Goal: Communication & Community: Answer question/provide support

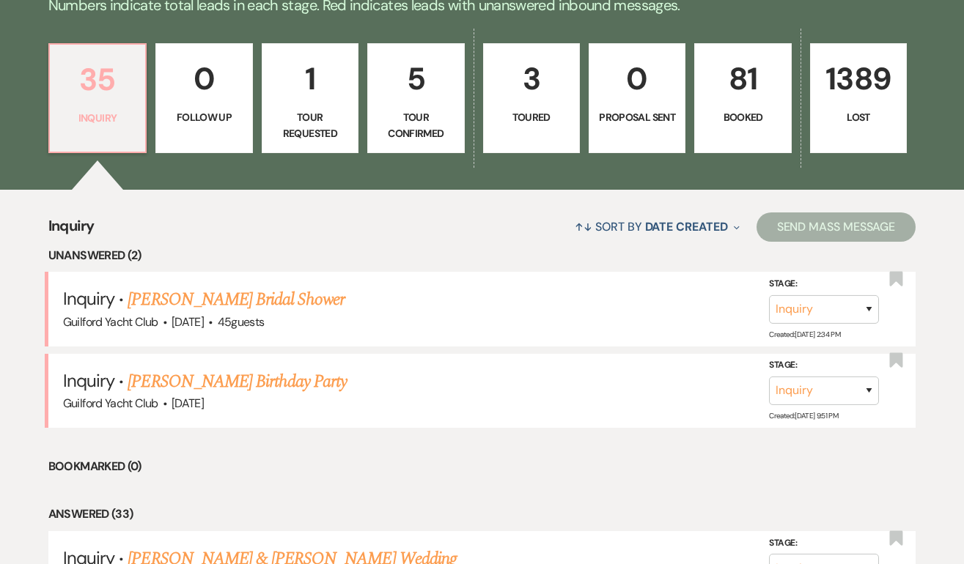
click at [107, 95] on p "35" at bounding box center [98, 79] width 78 height 49
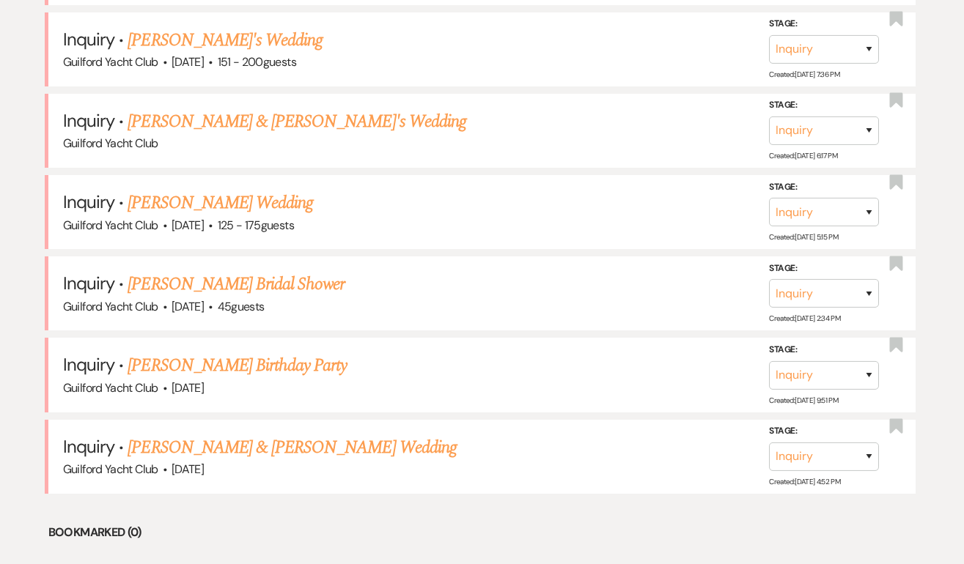
scroll to position [721, 0]
click at [243, 440] on link "[PERSON_NAME] & [PERSON_NAME] Wedding" at bounding box center [291, 447] width 328 height 26
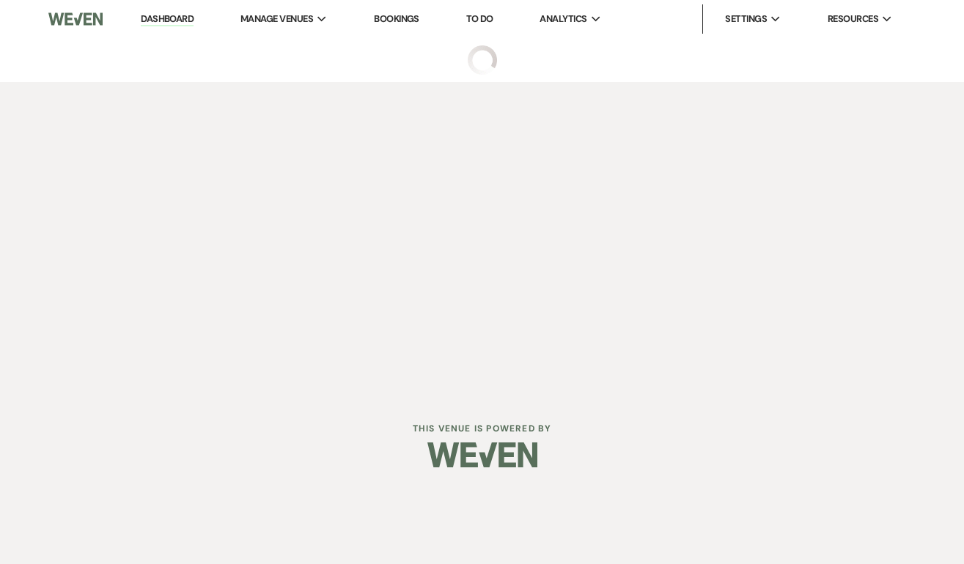
select select "5"
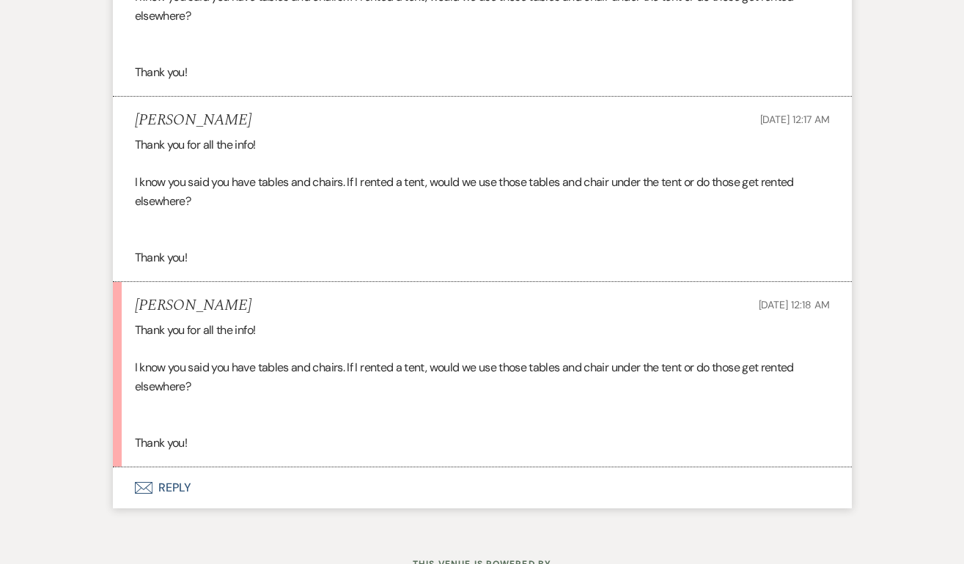
scroll to position [1741, 0]
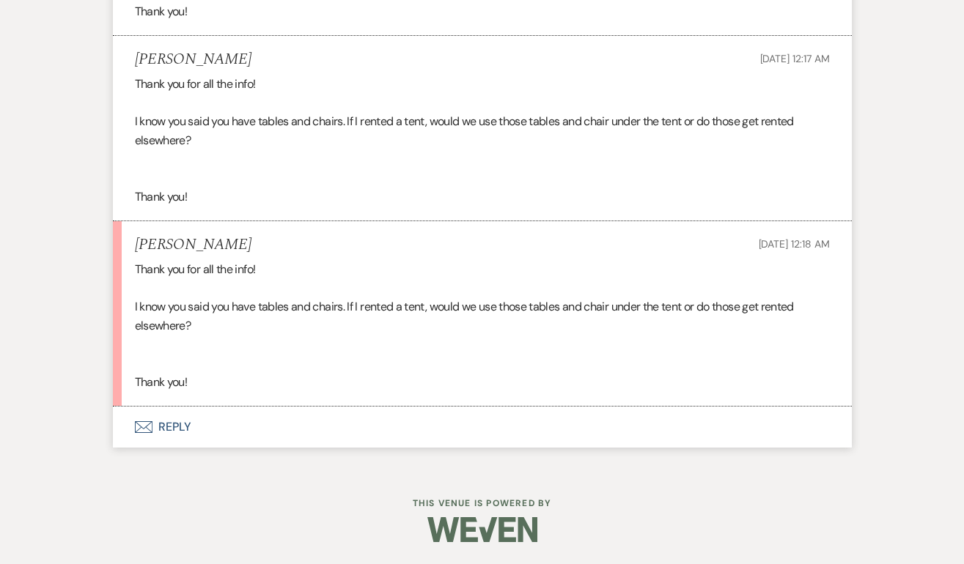
click at [168, 426] on button "Envelope Reply" at bounding box center [482, 427] width 739 height 41
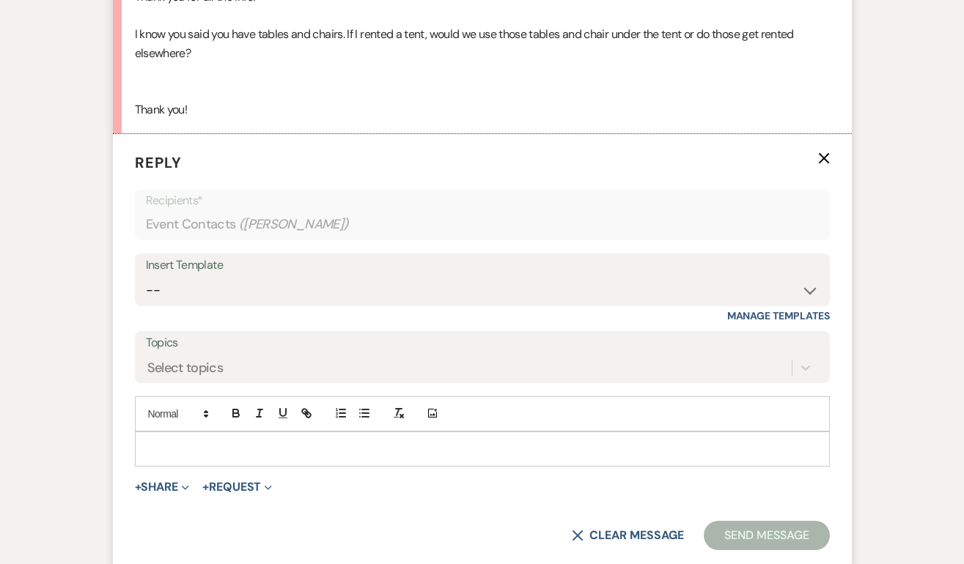
scroll to position [2017, 0]
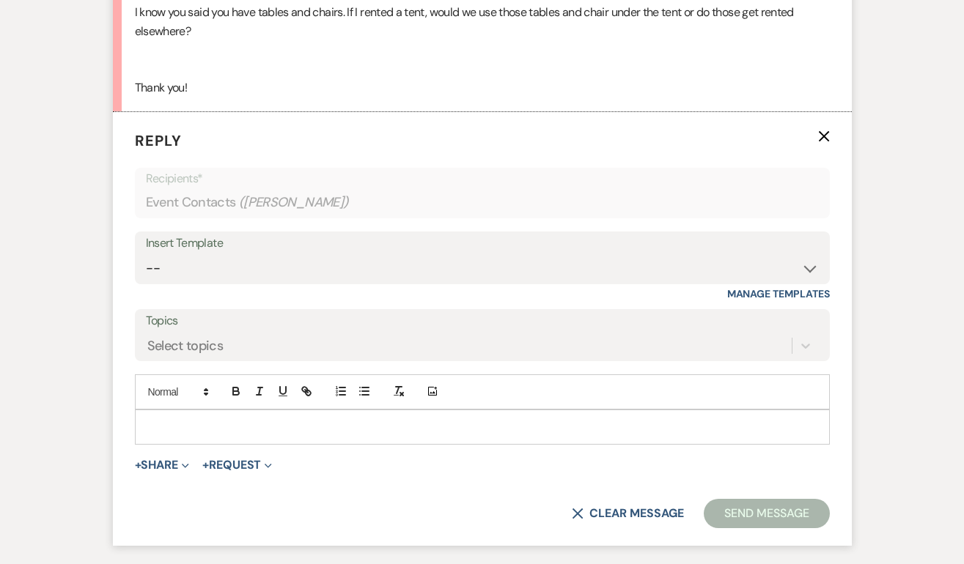
click at [168, 435] on p at bounding box center [482, 427] width 671 height 16
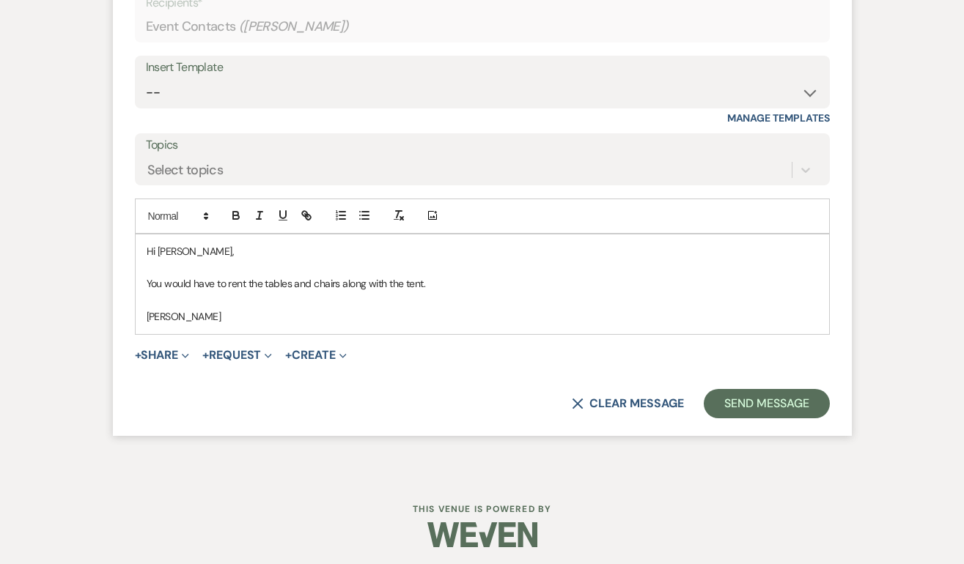
scroll to position [2192, 0]
click at [780, 419] on button "Send Message" at bounding box center [765, 404] width 125 height 29
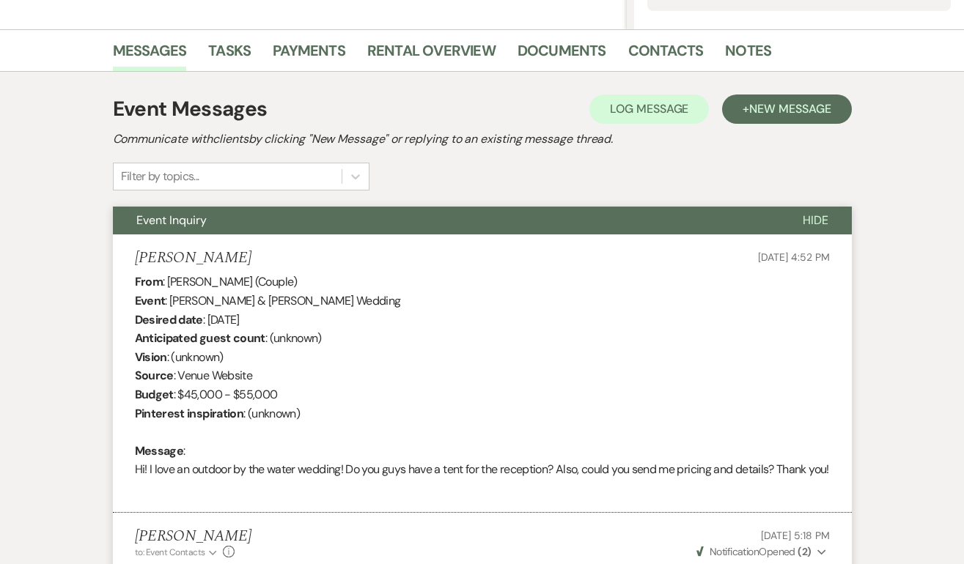
scroll to position [0, 0]
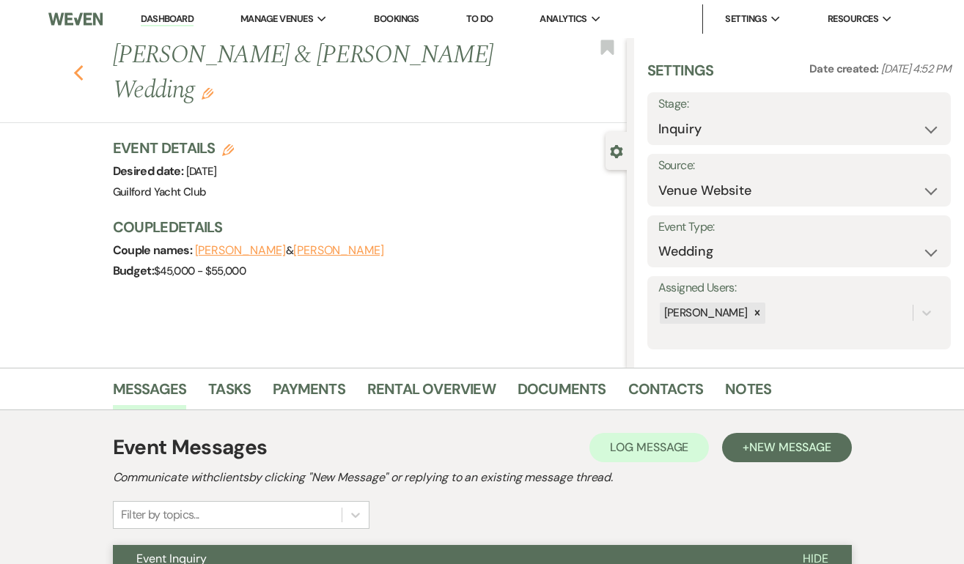
click at [77, 73] on use "button" at bounding box center [78, 73] width 10 height 16
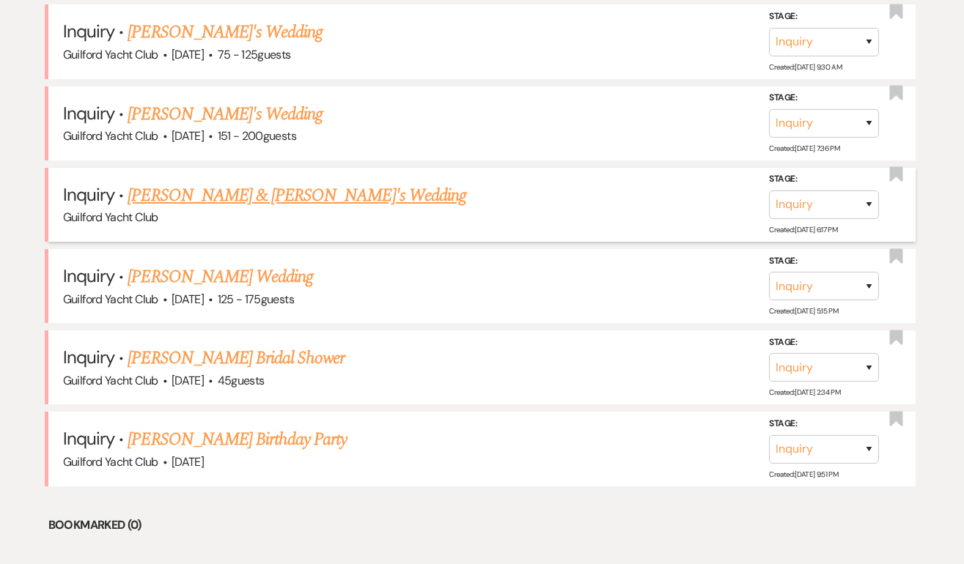
scroll to position [622, 0]
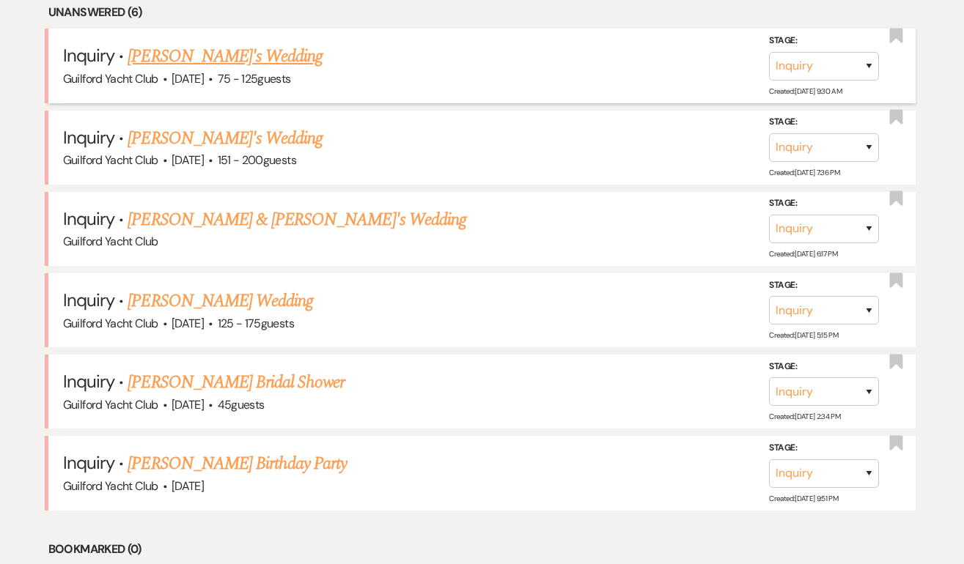
click at [229, 62] on link "[PERSON_NAME]'s Wedding" at bounding box center [224, 56] width 195 height 26
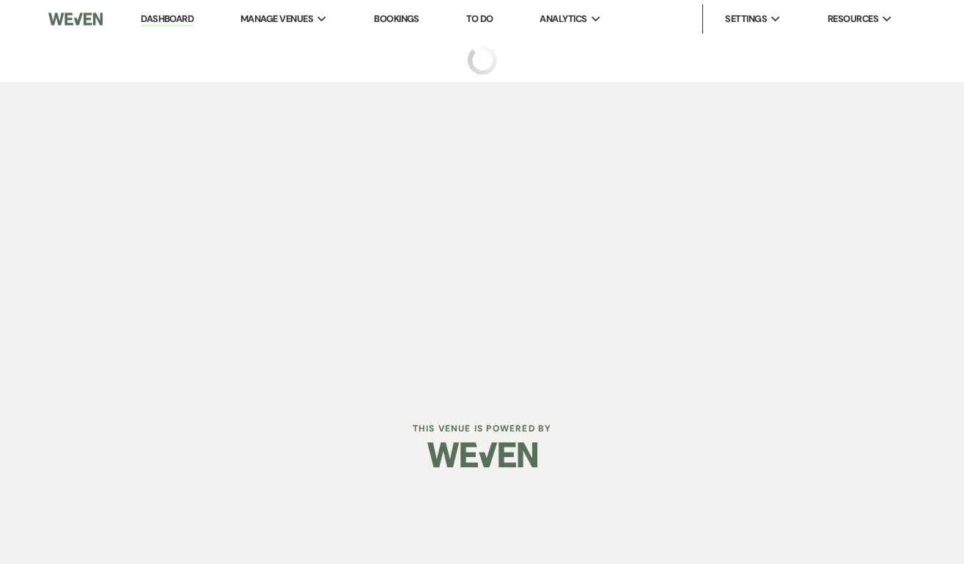
select select "3"
